Goal: Task Accomplishment & Management: Manage account settings

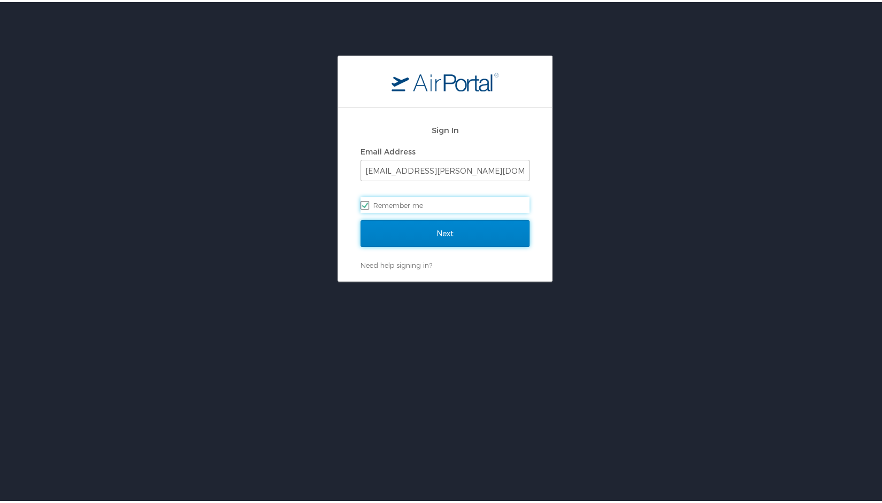
click at [393, 228] on input "Next" at bounding box center [444, 231] width 169 height 27
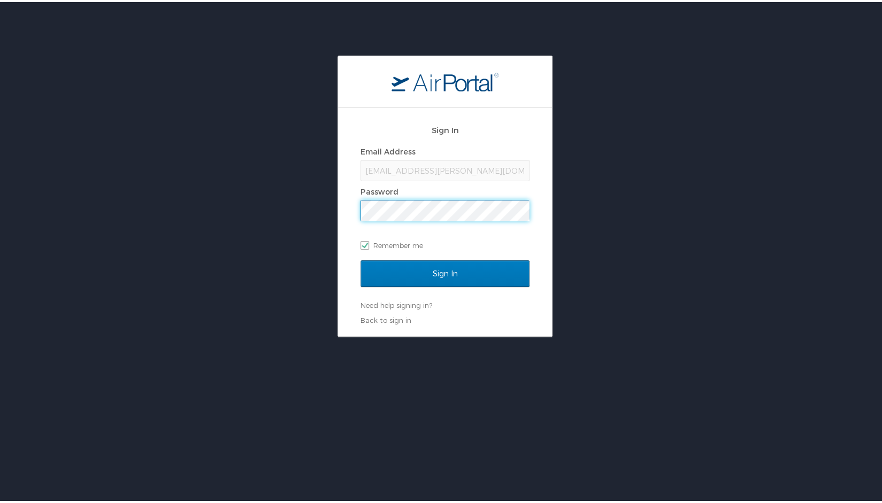
click at [360, 258] on input "Sign In" at bounding box center [444, 271] width 169 height 27
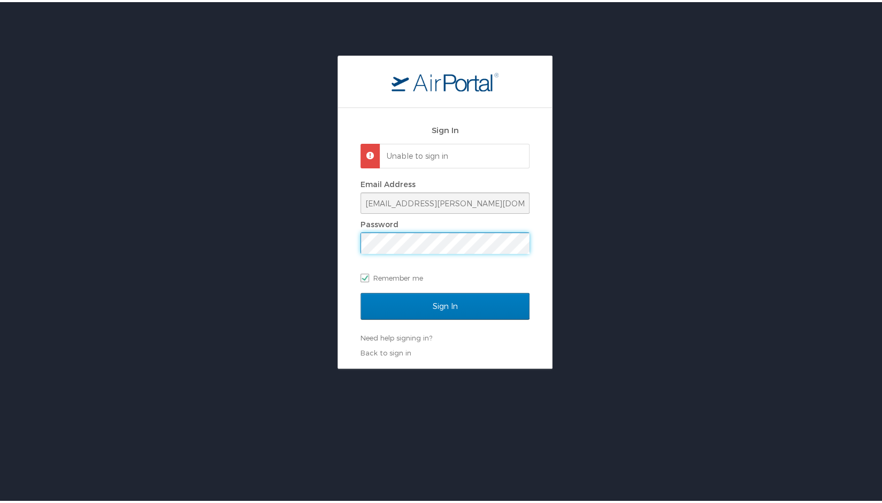
click at [316, 248] on div "Sign In Unable to sign in Email Address jmalloy@doner.com Password Remember me …" at bounding box center [445, 209] width 890 height 313
click at [360, 291] on input "Sign In" at bounding box center [444, 304] width 169 height 27
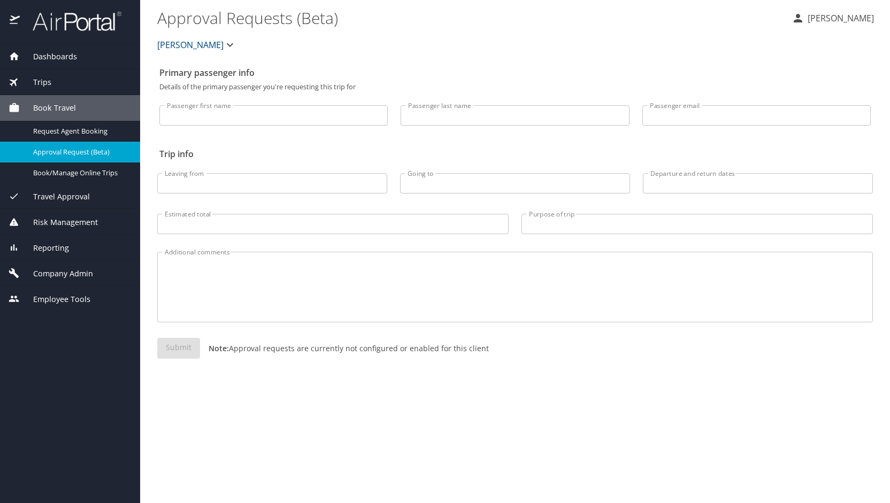
click at [78, 266] on div "Company Admin" at bounding box center [70, 273] width 140 height 26
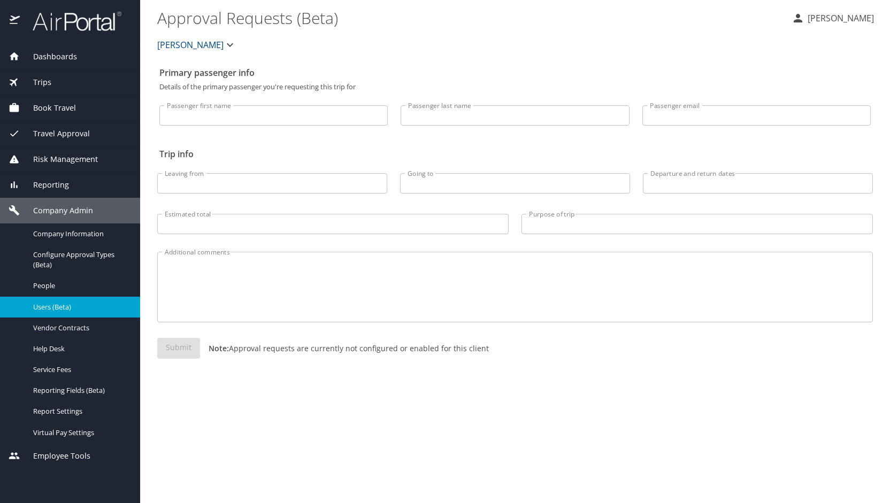
click at [71, 303] on span "Users (Beta)" at bounding box center [80, 307] width 94 height 10
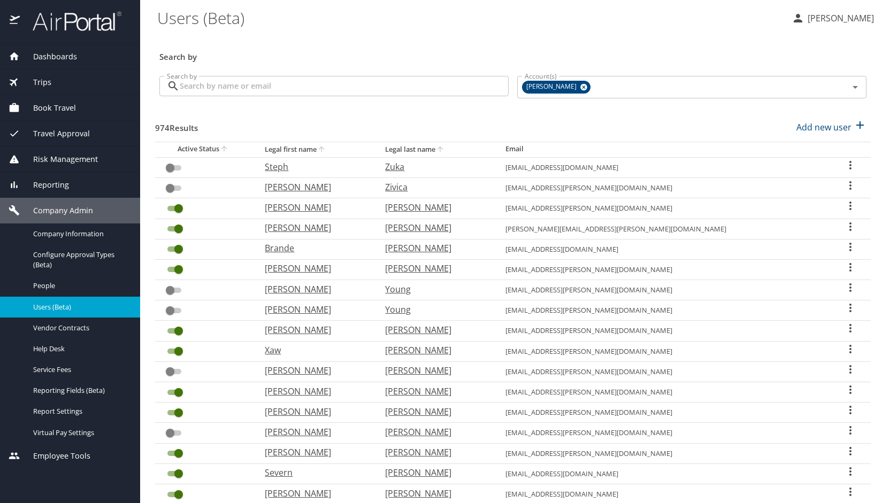
click at [250, 87] on input "Search by" at bounding box center [344, 86] width 329 height 20
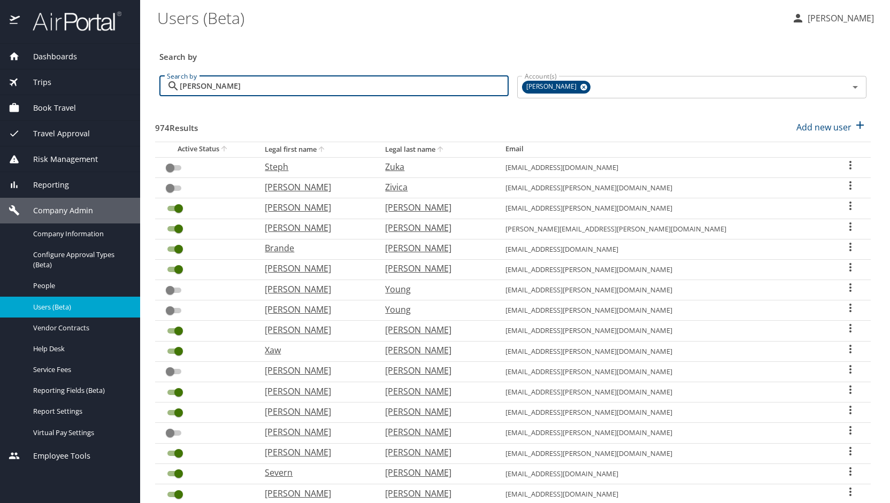
type input "wright"
checkbox input "true"
checkbox input "false"
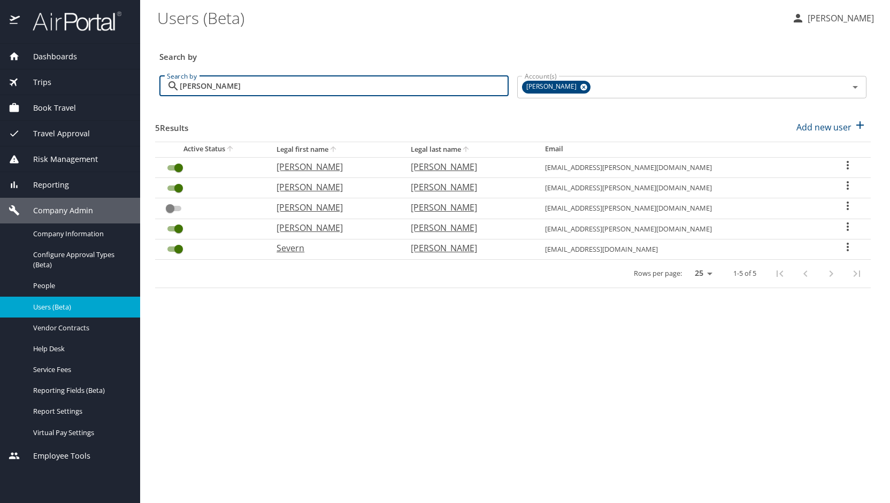
click at [320, 188] on p "Andrew" at bounding box center [332, 187] width 113 height 13
select select "US"
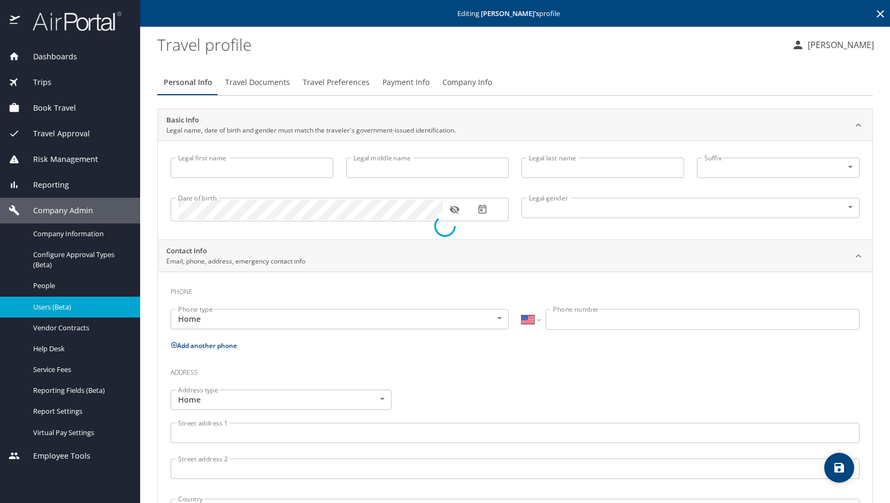
type input "Andrew"
type input "William"
type input "Wright"
type input "Male"
type input "-"
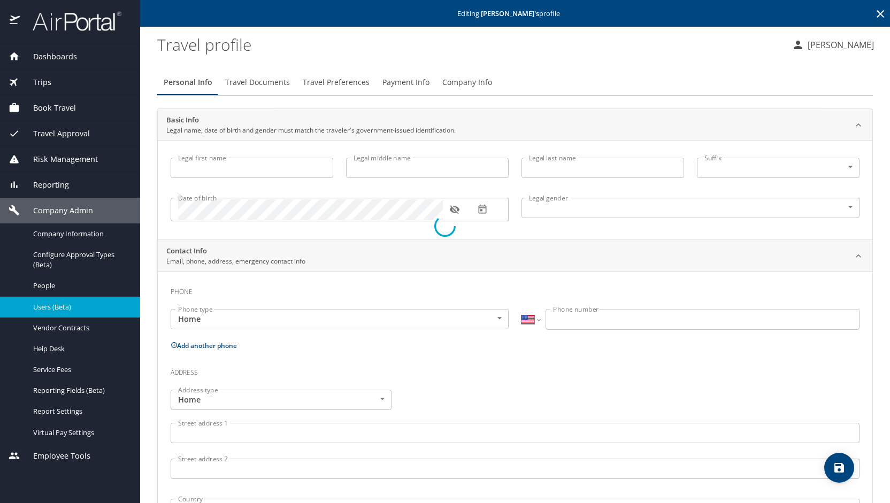
type input "Jennifer"
type input "(248) 202-8995"
select select "US"
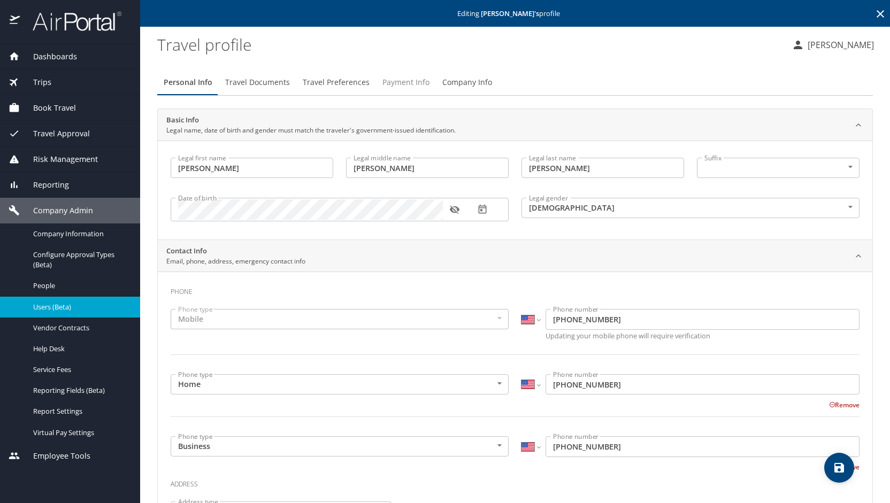
click at [398, 84] on span "Payment Info" at bounding box center [405, 82] width 47 height 13
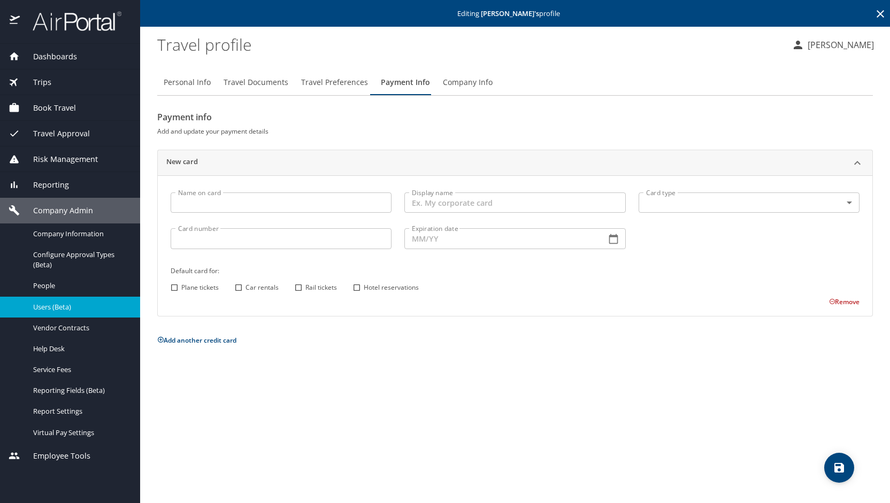
click at [561, 466] on div "Personal Info Travel Documents Travel Preferences Payment Info Company Info Pay…" at bounding box center [514, 282] width 715 height 442
click at [250, 202] on input "Name on card" at bounding box center [281, 202] width 221 height 20
type input "Andrew W Wright"
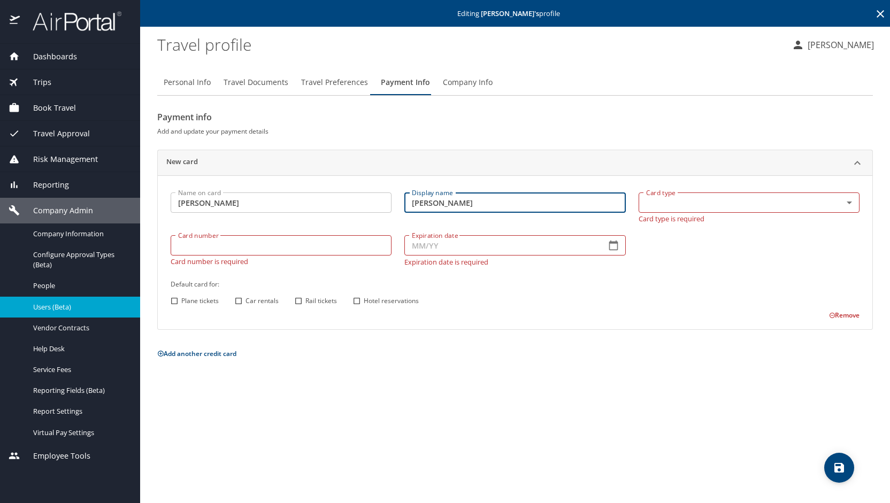
type input "Andrew W Wirght"
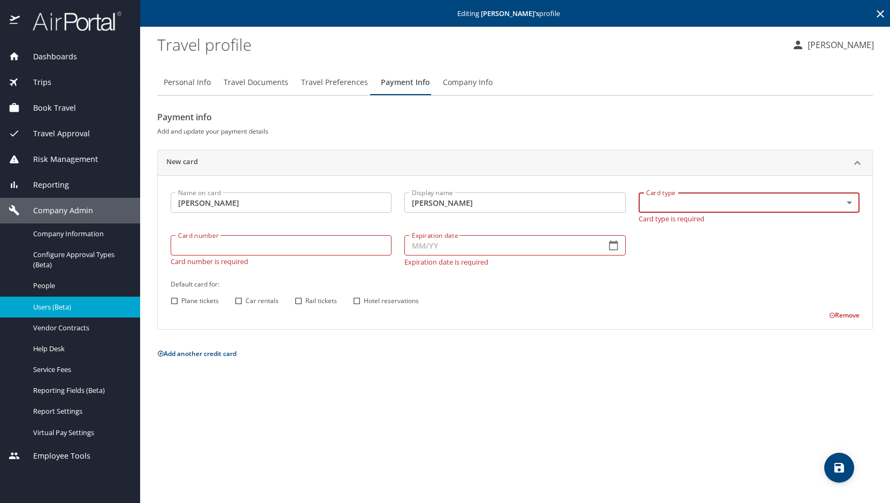
click at [846, 205] on body "Dashboards AirPortal 360™ Manager My Travel Dashboard Trips Airtinerary® Lookup…" at bounding box center [445, 251] width 890 height 503
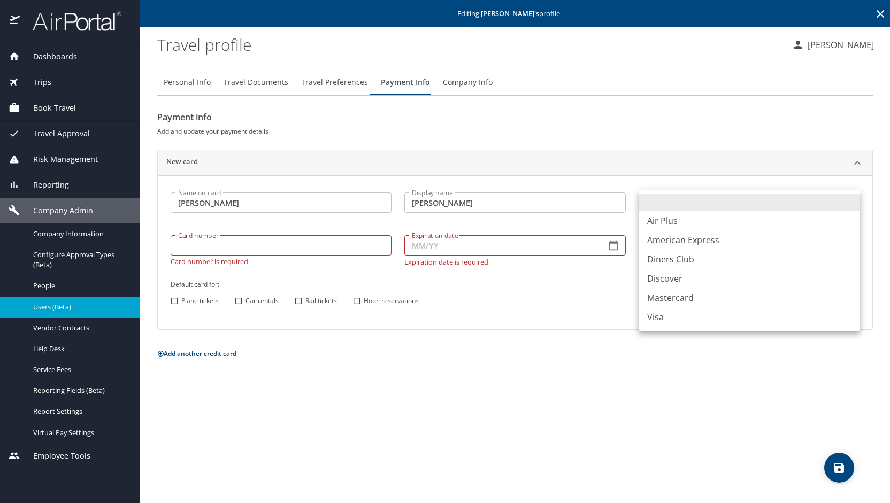
click at [750, 241] on li "American Express" at bounding box center [748, 239] width 221 height 19
type input "AX"
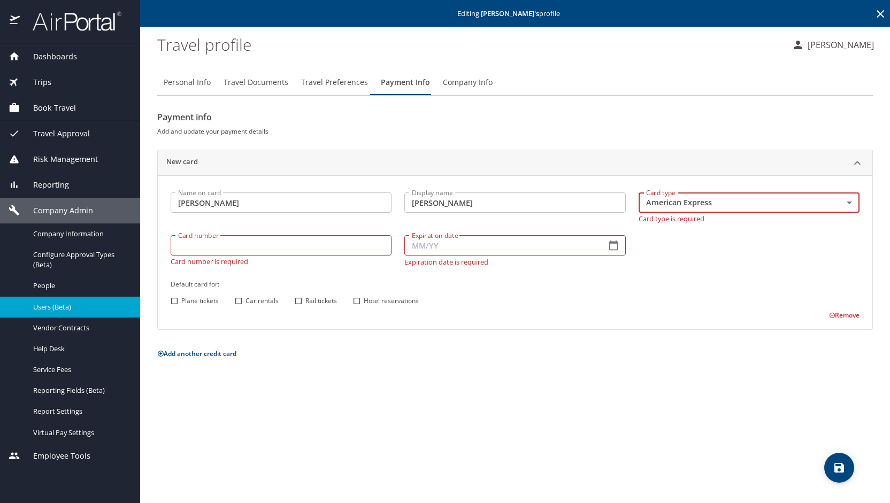
click at [303, 242] on input "Card number" at bounding box center [281, 245] width 221 height 20
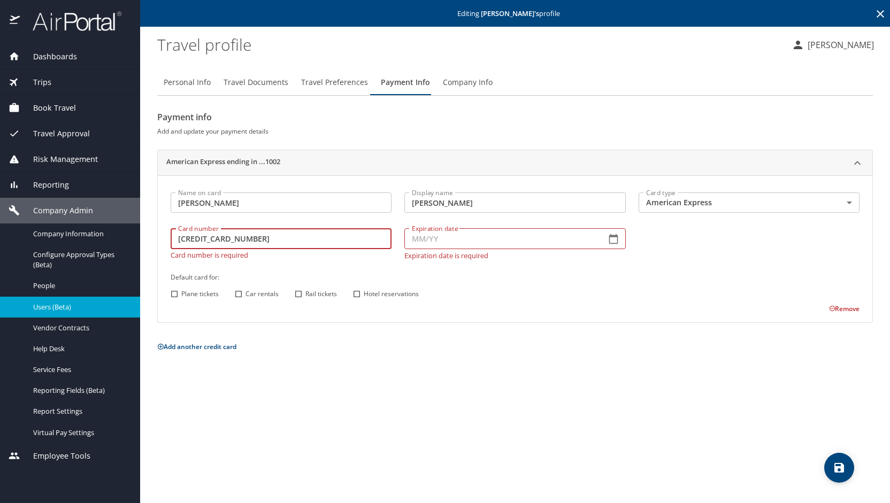
type input "372546240651002"
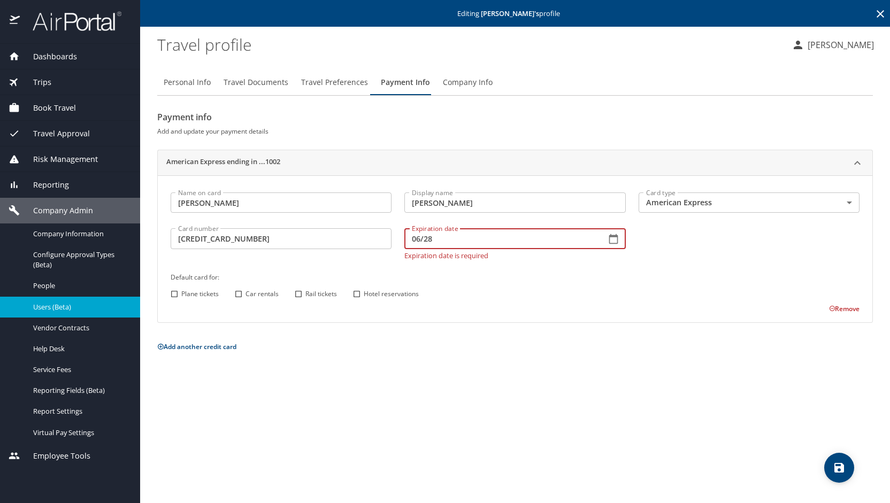
type input "06/28"
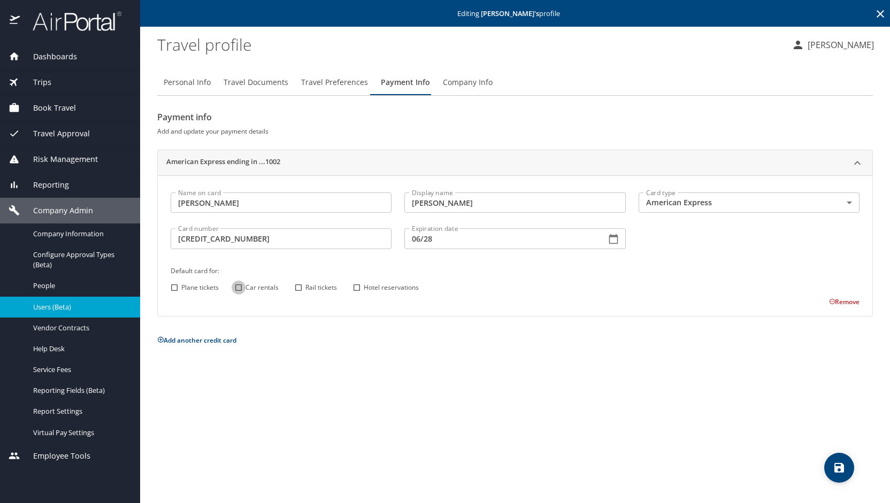
click at [237, 289] on input "Car rentals" at bounding box center [238, 288] width 14 height 14
checkbox input "true"
click at [358, 287] on input "Hotel reservations" at bounding box center [357, 288] width 14 height 14
checkbox input "true"
click at [841, 460] on button "save" at bounding box center [839, 468] width 30 height 30
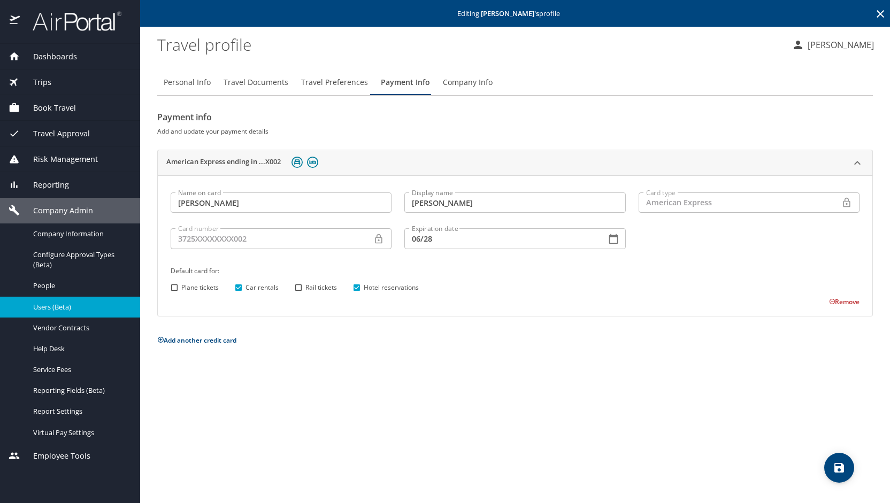
click at [841, 463] on icon "save" at bounding box center [838, 467] width 13 height 13
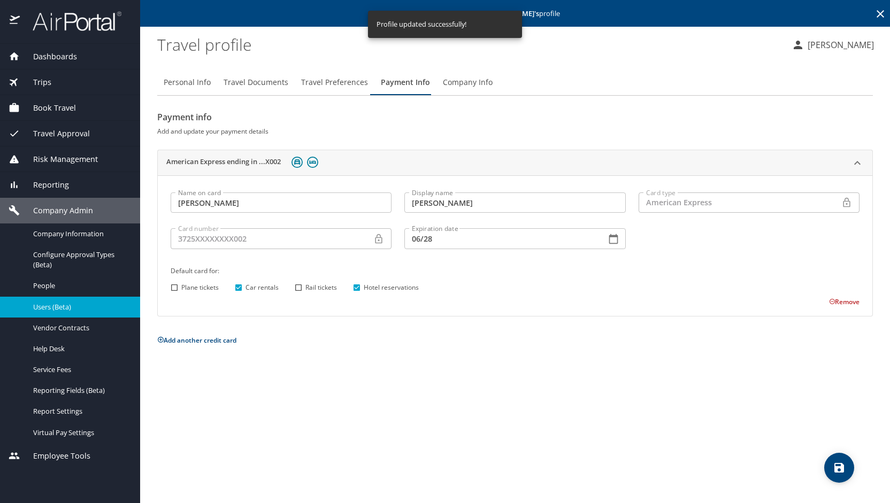
click at [374, 489] on div "Personal Info Travel Documents Travel Preferences Payment Info Company Info Pay…" at bounding box center [514, 282] width 715 height 442
click at [840, 40] on p "Jennifer Malloy" at bounding box center [838, 44] width 69 height 13
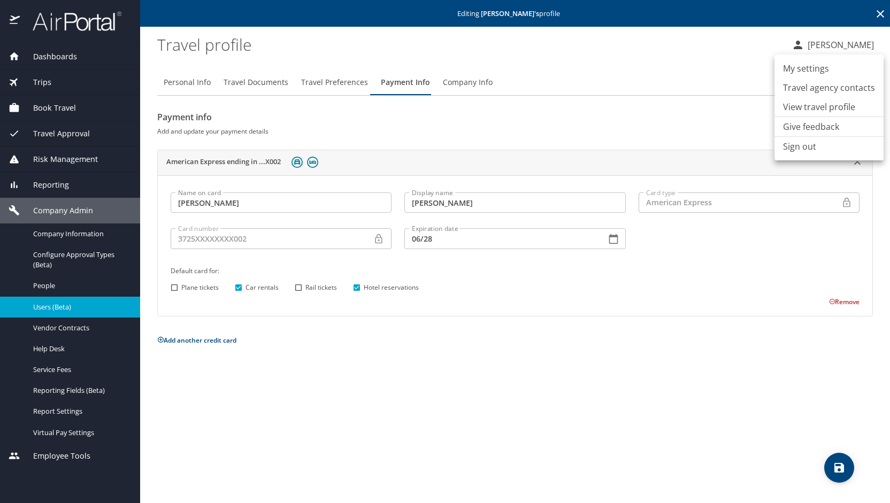
click at [825, 143] on li "Sign out" at bounding box center [828, 146] width 109 height 19
